Goal: Use online tool/utility: Utilize a website feature to perform a specific function

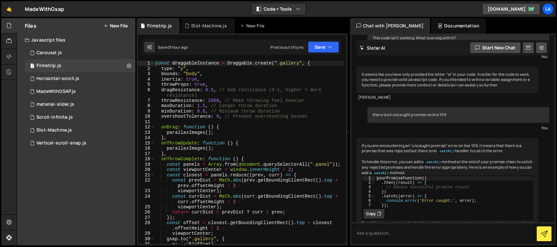
scroll to position [81, 0]
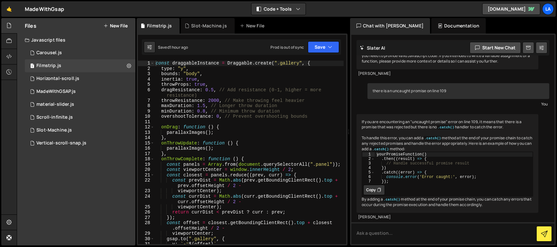
click at [261, 66] on div "const draggableInstance = Draggable . create ( ".gallery" , { type : "y" , boun…" at bounding box center [248, 158] width 189 height 194
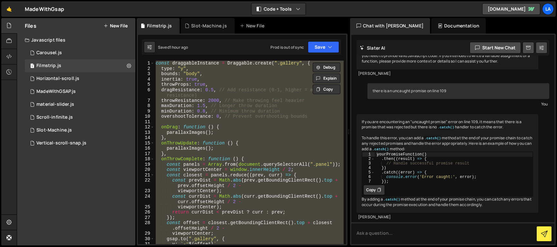
click at [212, 67] on div "const draggableInstance = Draggable . create ( ".gallery" , { type : "y" , boun…" at bounding box center [248, 152] width 189 height 183
paste textarea "// Rest of your code stays the same..."
type textarea "// Rest of your code stays the same..."
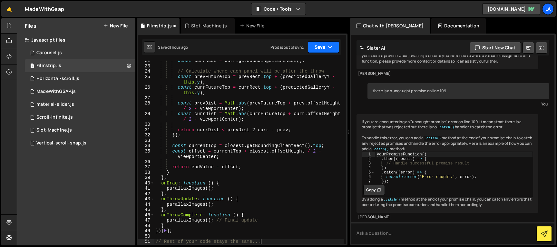
click at [316, 51] on button "Save" at bounding box center [323, 47] width 31 height 12
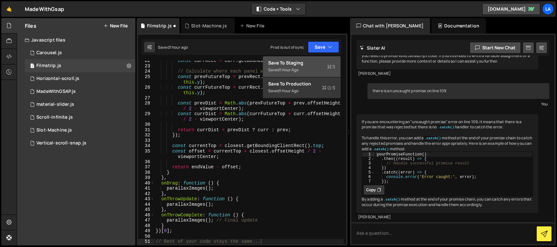
click at [316, 63] on div "Save to Staging S" at bounding box center [301, 63] width 67 height 6
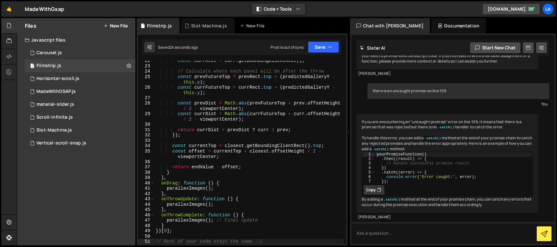
click at [238, 122] on div "const currRect = curr . getBoundingClientRect ( ) ; // Calculate where each pan…" at bounding box center [248, 155] width 189 height 194
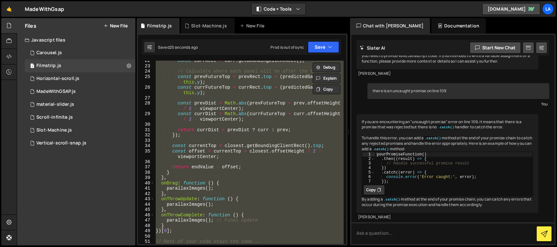
paste textarea
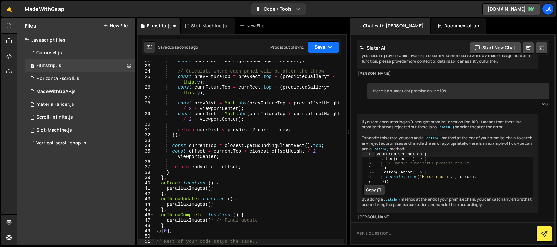
click at [317, 42] on button "Save" at bounding box center [323, 47] width 31 height 12
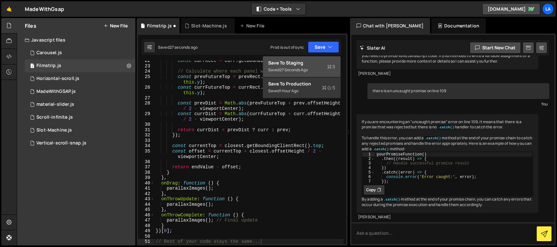
click at [310, 63] on div "Save to Staging S" at bounding box center [301, 63] width 67 height 6
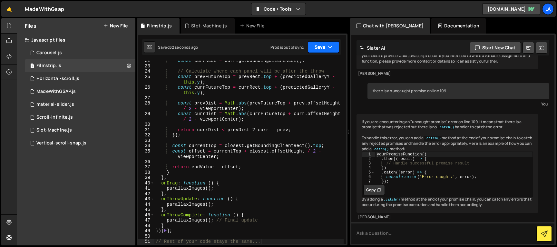
click at [329, 47] on icon "button" at bounding box center [330, 47] width 5 height 6
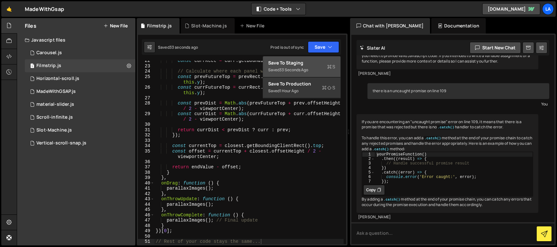
click at [291, 65] on div "Save to Staging S" at bounding box center [301, 63] width 67 height 6
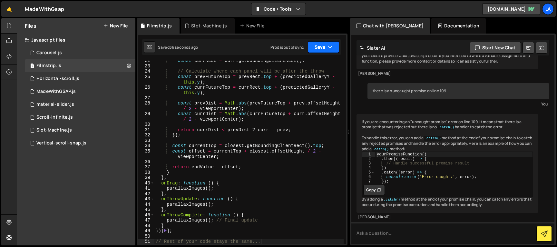
click at [331, 49] on icon "button" at bounding box center [330, 47] width 5 height 6
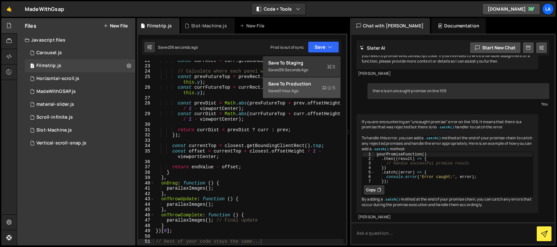
click at [302, 87] on div "Saved 1 hour ago" at bounding box center [301, 91] width 67 height 8
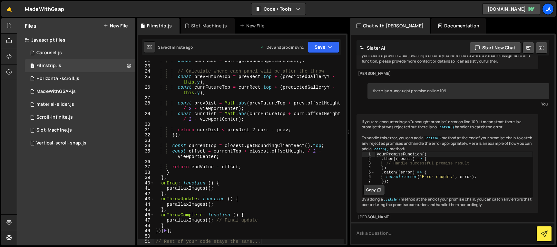
click at [239, 101] on div "const currRect = curr . getBoundingClientRect ( ) ; // Calculate where each pan…" at bounding box center [248, 155] width 189 height 194
type textarea "// Rest of your code stays the same..."
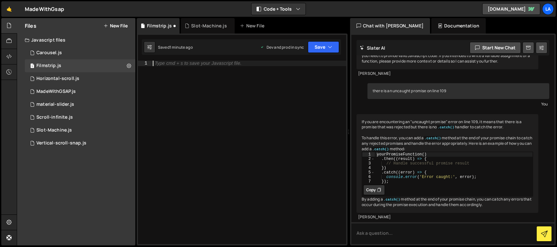
paste textarea "})[0];"
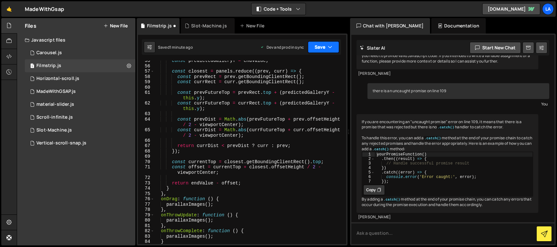
click at [320, 47] on button "Save" at bounding box center [323, 47] width 31 height 12
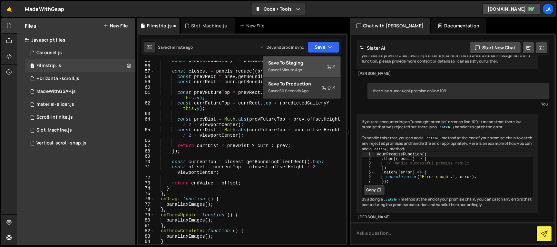
click at [317, 63] on div "Save to Staging S" at bounding box center [301, 63] width 67 height 6
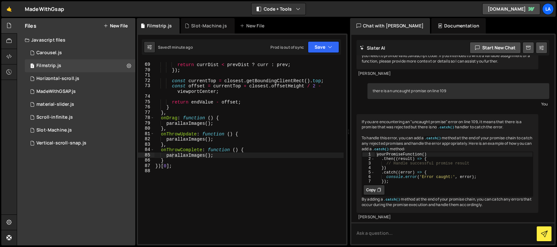
click at [225, 102] on div "return currDist < prevDist ? curr : prev ; }) ; const currentTop = closest . ge…" at bounding box center [248, 154] width 189 height 194
type textarea "})[0];"
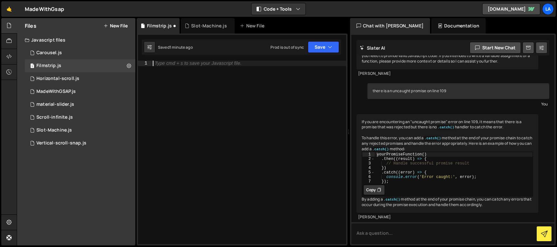
paste textarea "})[0];"
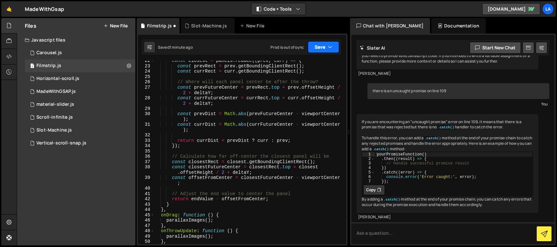
click at [319, 47] on button "Save" at bounding box center [323, 47] width 31 height 12
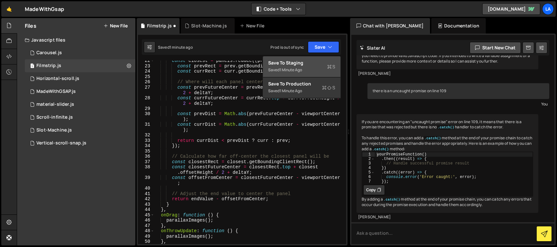
click at [315, 62] on div "Save to Staging S" at bounding box center [301, 63] width 67 height 6
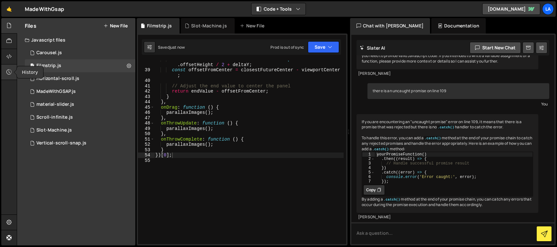
click at [10, 73] on icon at bounding box center [8, 71] width 5 height 7
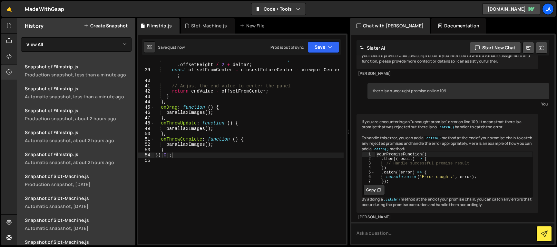
click at [97, 28] on button "Create Snapshot" at bounding box center [106, 25] width 44 height 5
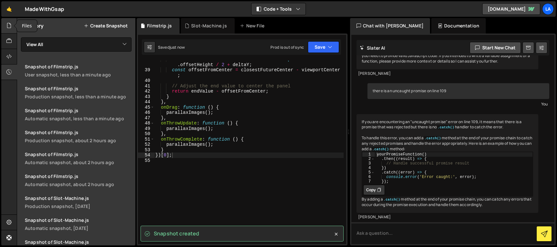
click at [10, 26] on icon at bounding box center [8, 25] width 5 height 7
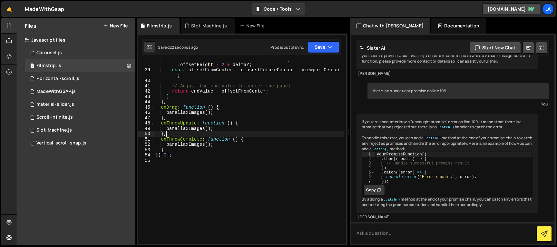
click at [237, 133] on div "const closestFutureCenter = closestRect . top + closest . offsetHeight / 2 + de…" at bounding box center [248, 156] width 189 height 199
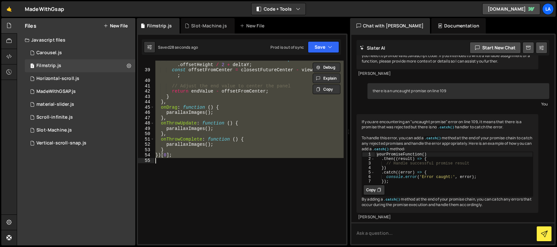
click at [248, 138] on div "const closestFutureCenter = closestRect . top + closest . offsetHeight / 2 + de…" at bounding box center [248, 152] width 189 height 183
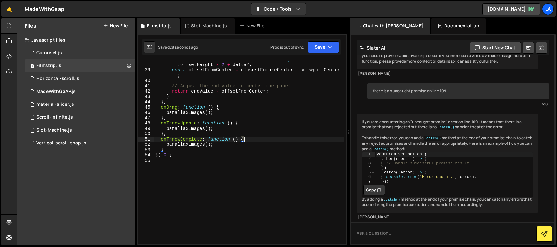
type textarea "})[0];"
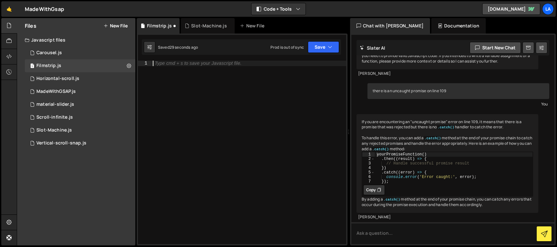
paste textarea "})[0];"
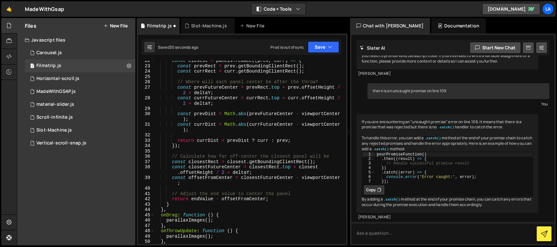
scroll to position [119, 0]
click at [320, 52] on button "Save" at bounding box center [323, 47] width 31 height 12
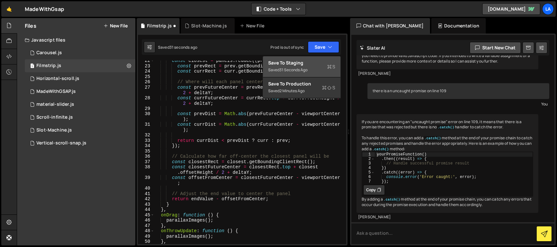
click at [316, 64] on div "Save to Staging S" at bounding box center [301, 63] width 67 height 6
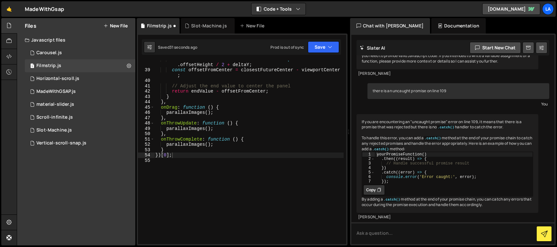
scroll to position [227, 0]
click at [229, 24] on icon at bounding box center [229, 26] width 5 height 6
click at [229, 104] on div "const closestFutureCenter = closestRect . top + closest . offsetHeight / 2 + de…" at bounding box center [248, 156] width 189 height 199
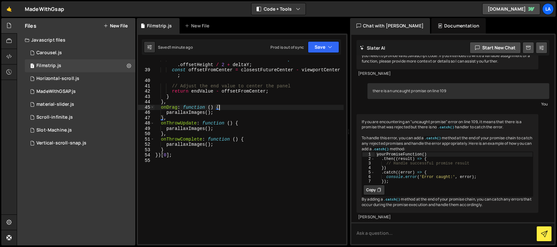
type textarea "})[0];"
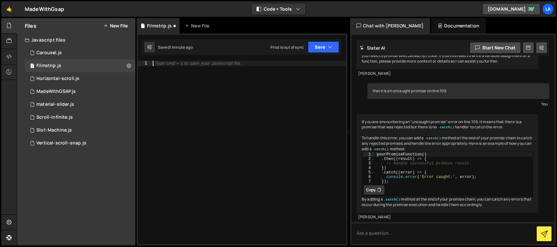
paste textarea "})[0];"
type textarea "})[0];"
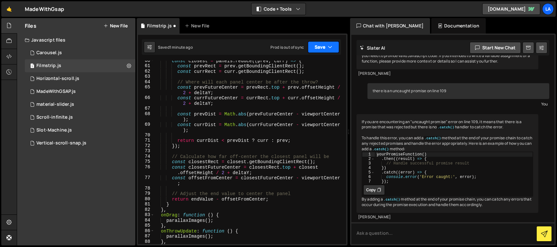
click at [328, 48] on icon "button" at bounding box center [330, 47] width 5 height 6
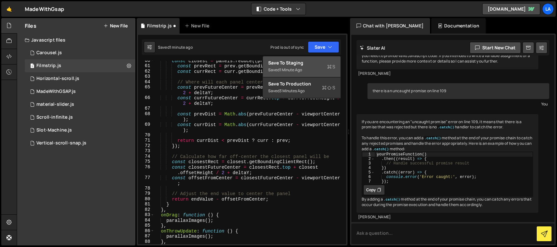
click at [310, 62] on div "Save to Staging S" at bounding box center [301, 63] width 67 height 6
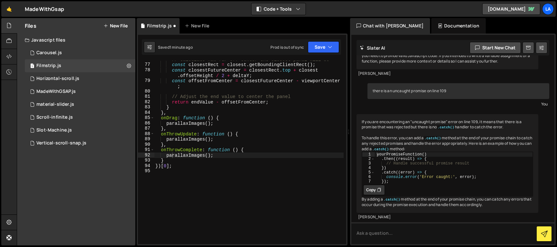
scroll to position [456, 0]
